Goal: Information Seeking & Learning: Learn about a topic

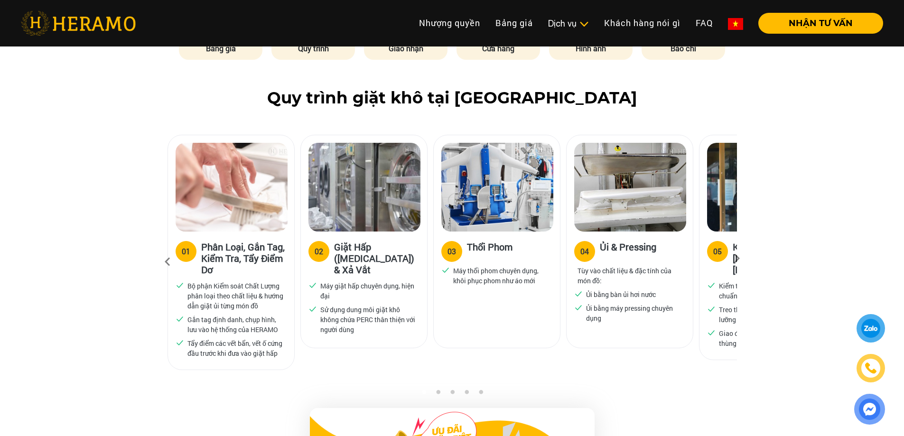
scroll to position [807, 0]
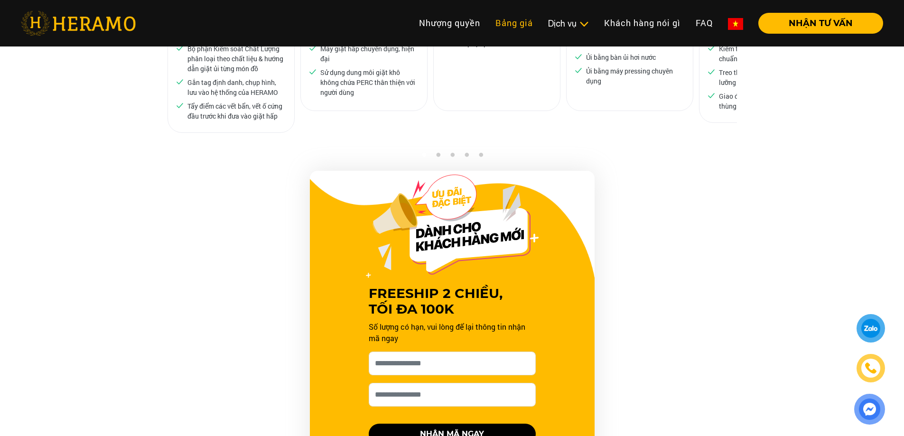
click at [506, 16] on link "Bảng giá" at bounding box center [514, 23] width 53 height 20
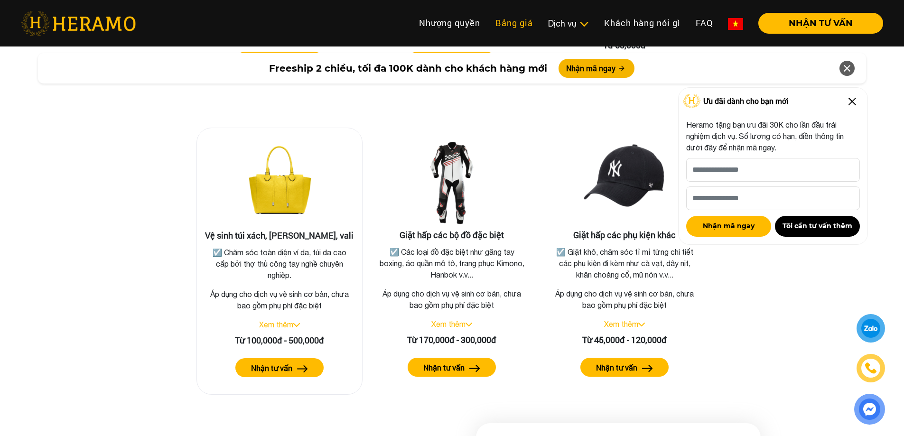
scroll to position [1987, 0]
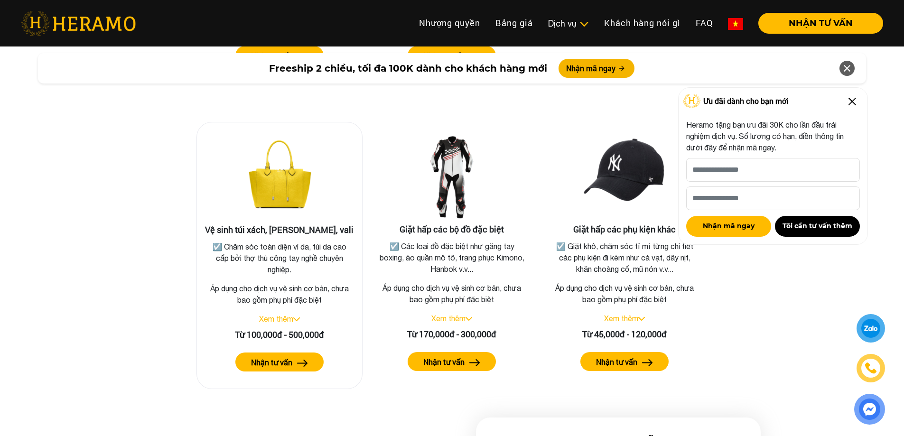
click at [300, 225] on h3 "Vệ sinh túi xách, [PERSON_NAME], vali" at bounding box center [280, 230] width 150 height 10
click at [289, 315] on link "Xem thêm" at bounding box center [276, 319] width 34 height 9
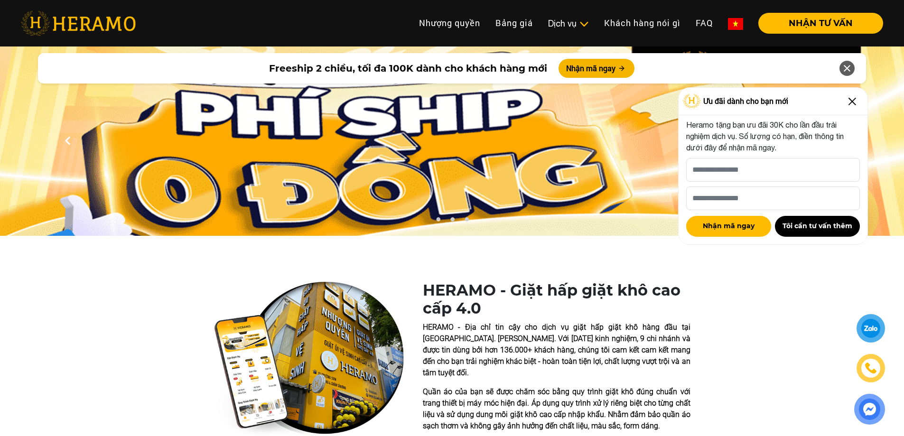
scroll to position [0, 0]
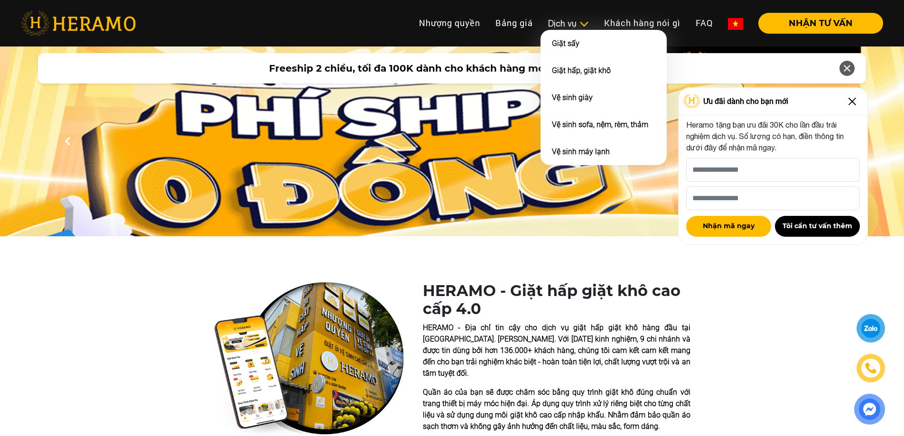
click at [579, 19] on img at bounding box center [584, 23] width 10 height 9
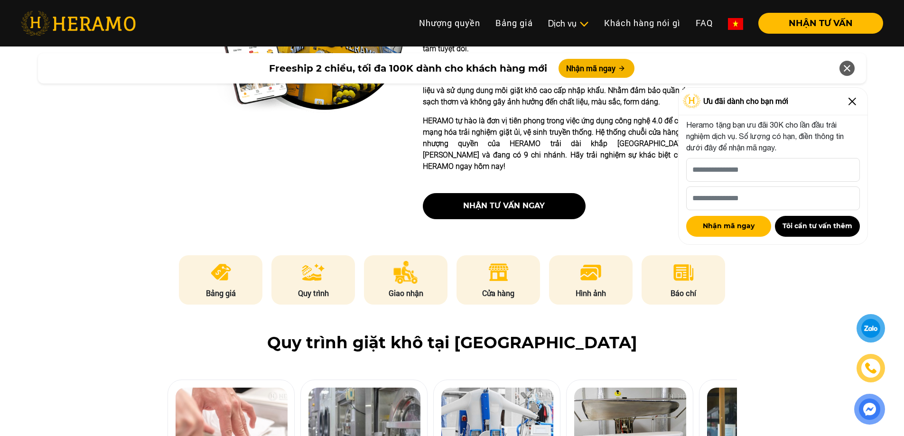
scroll to position [332, 0]
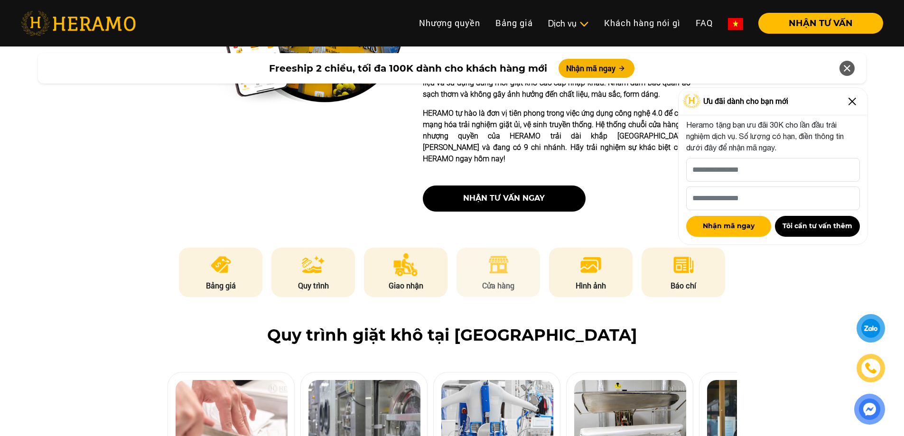
click at [506, 253] on img at bounding box center [498, 264] width 23 height 23
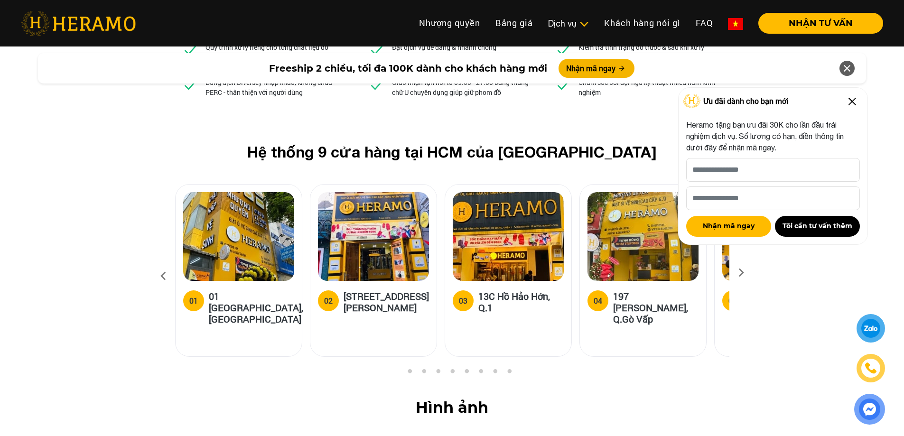
click at [387, 192] on img at bounding box center [373, 236] width 111 height 89
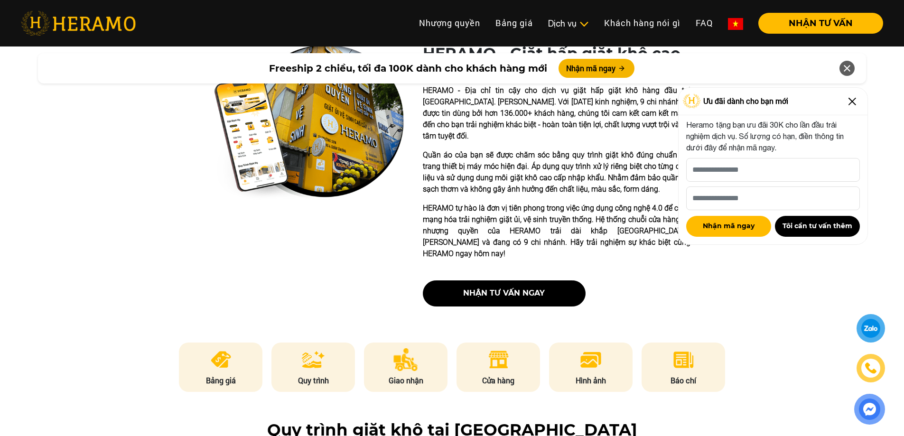
scroll to position [380, 0]
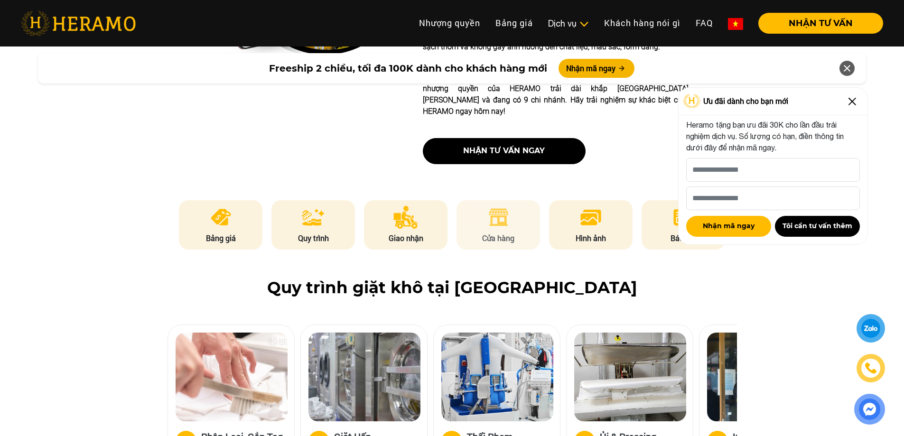
click at [492, 207] on li "Cửa hàng" at bounding box center [498, 224] width 84 height 49
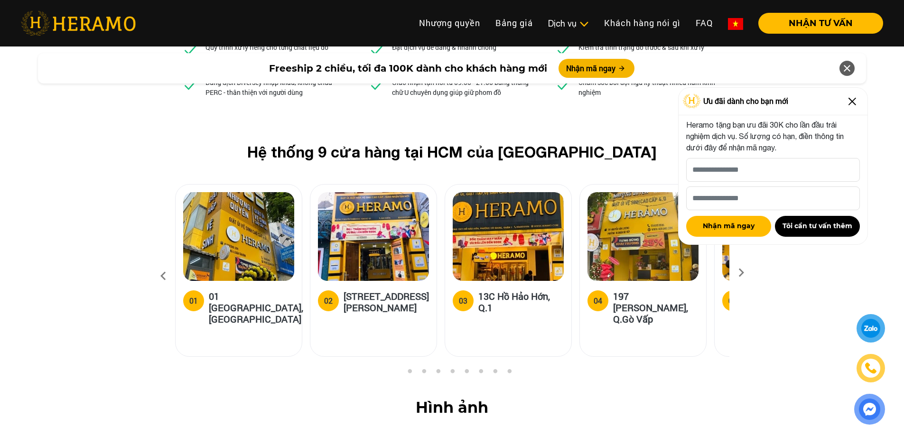
click at [853, 102] on img at bounding box center [852, 101] width 15 height 15
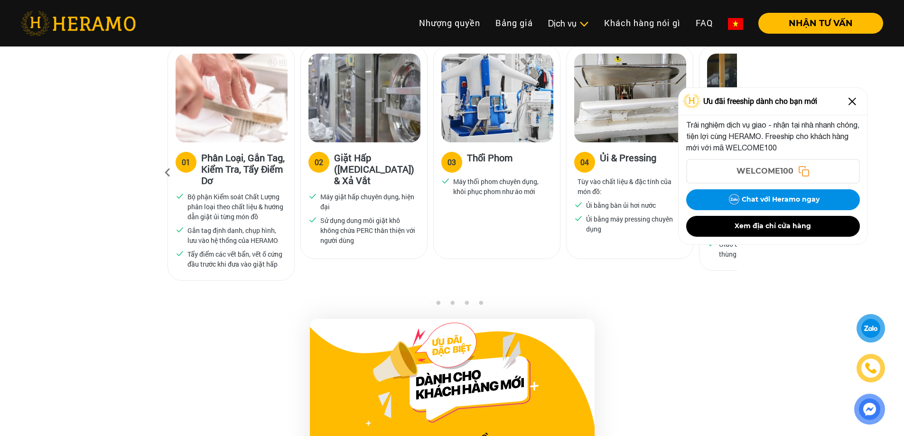
scroll to position [374, 0]
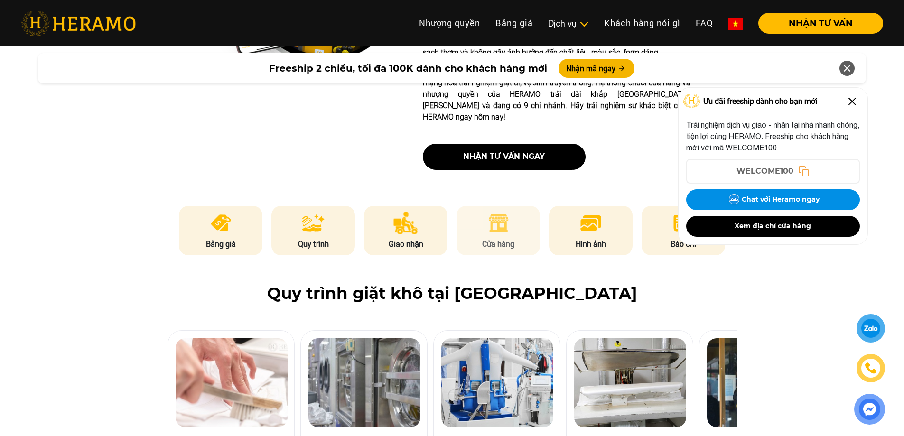
click at [513, 206] on li "Cửa hàng" at bounding box center [498, 230] width 84 height 49
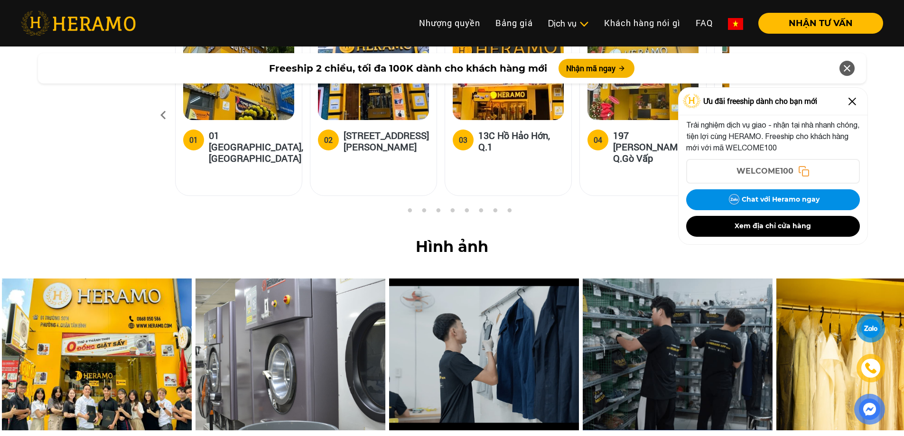
scroll to position [3824, 0]
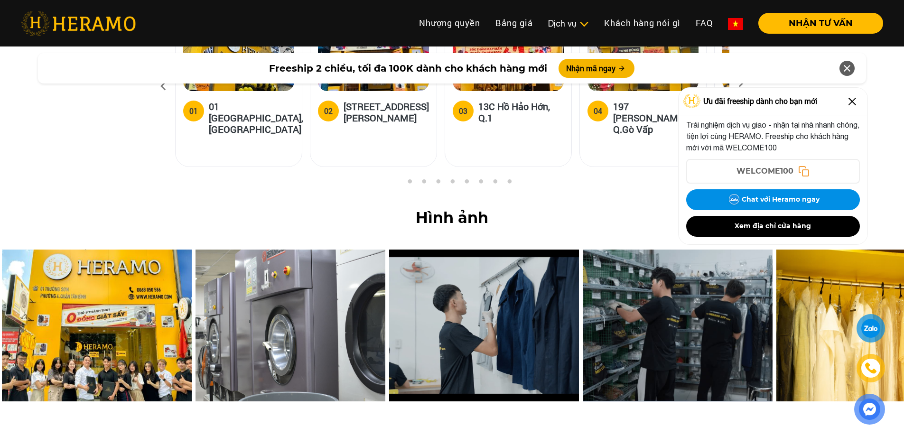
scroll to position [807, 0]
